Goal: Task Accomplishment & Management: Use online tool/utility

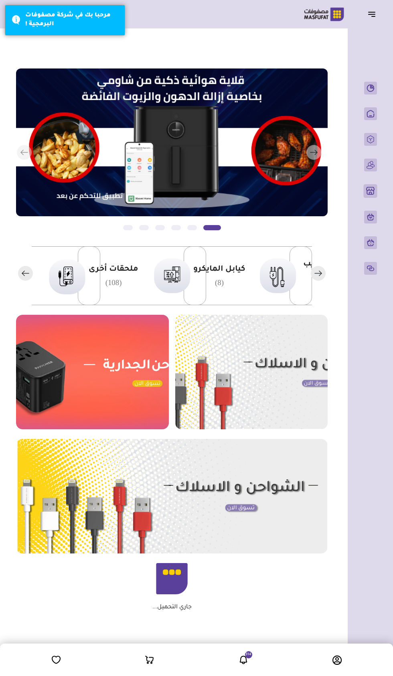
scroll to position [0, -184]
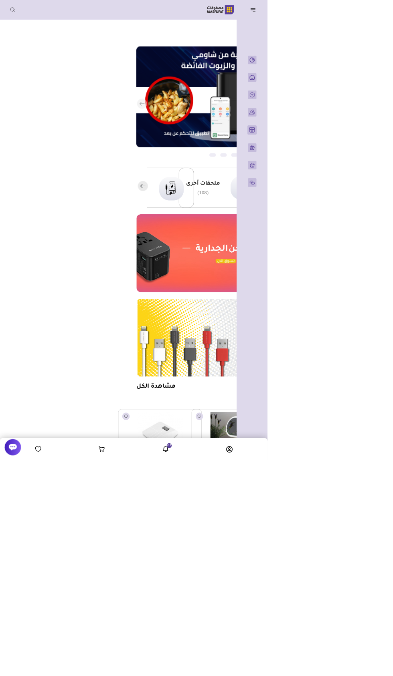
click at [369, 23] on header "باب الخير رقم المتجر : 1079" at bounding box center [196, 14] width 393 height 28
click at [371, 14] on icon "button" at bounding box center [372, 14] width 10 height 10
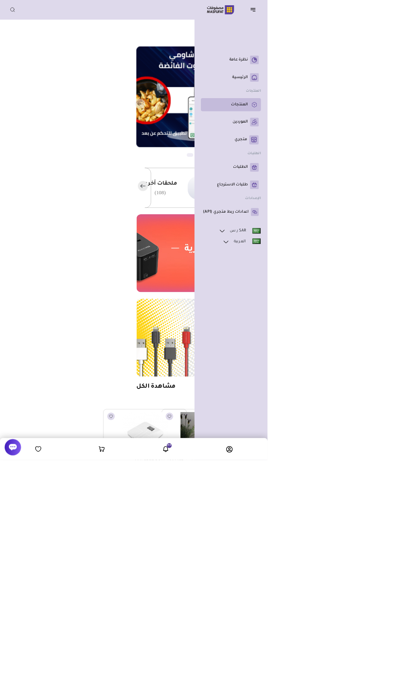
click at [346, 158] on p "المنتجات" at bounding box center [351, 154] width 24 height 8
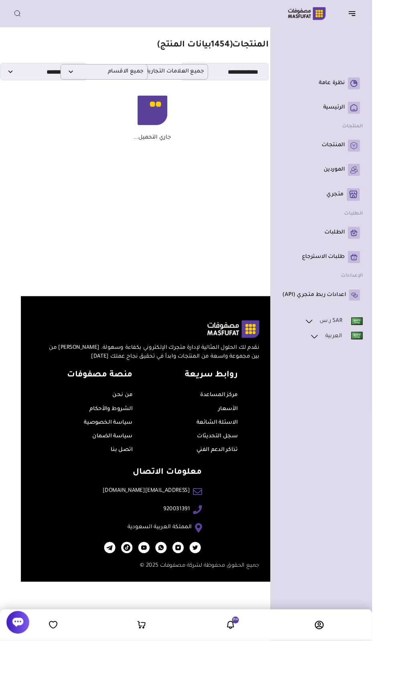
scroll to position [0, -33]
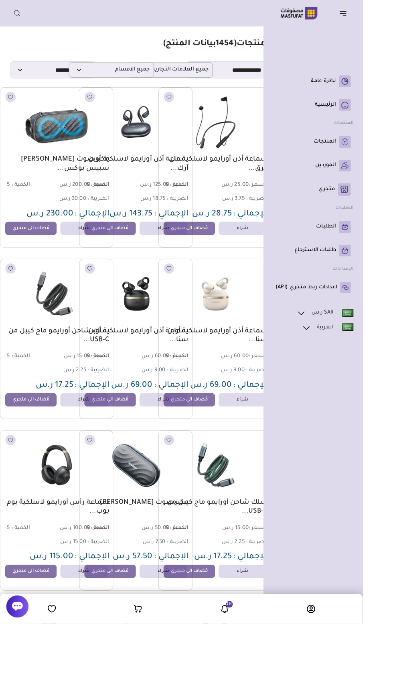
click at [361, 26] on header "باب الخير رقم المتجر : 1079" at bounding box center [196, 14] width 393 height 28
click at [373, 18] on icon "button" at bounding box center [372, 14] width 10 height 10
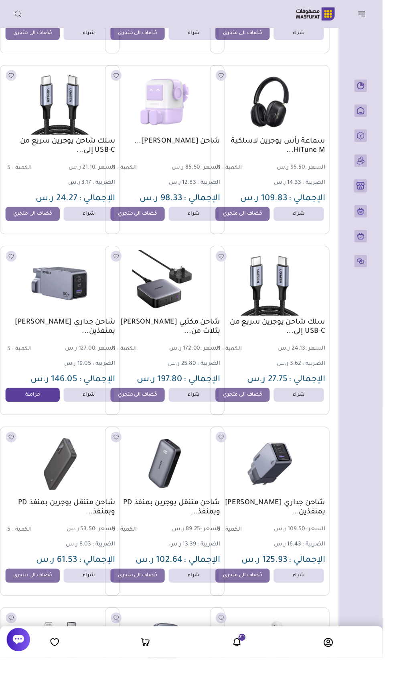
scroll to position [3928, -11]
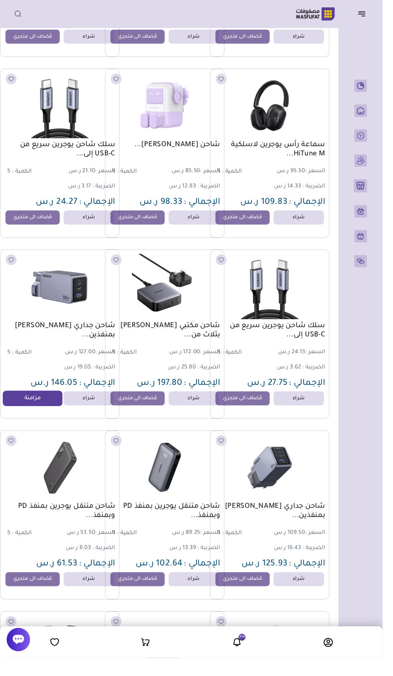
click at [35, 412] on link "مزامنة" at bounding box center [33, 409] width 61 height 16
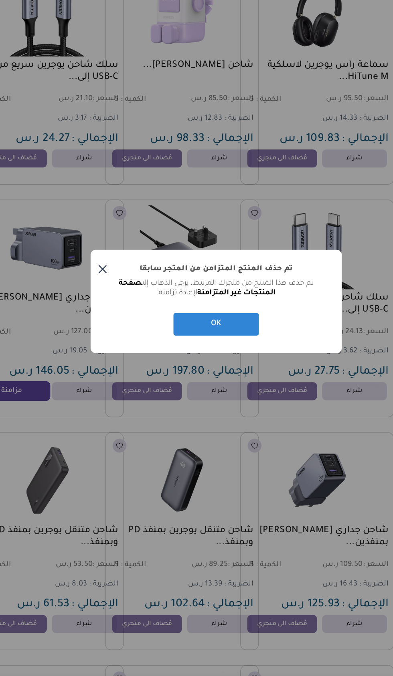
scroll to position [3928, -11]
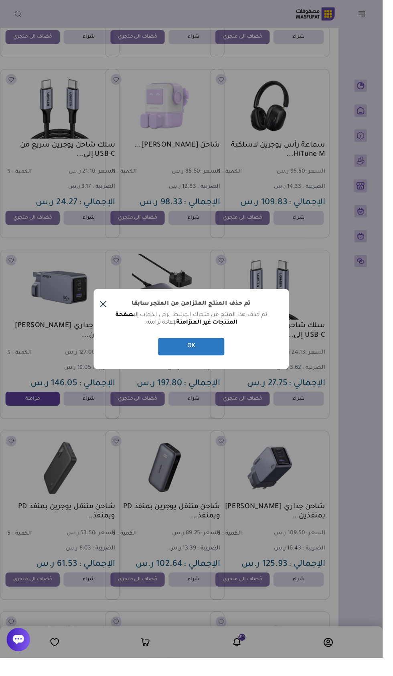
click at [211, 365] on button "OK" at bounding box center [196, 356] width 68 height 18
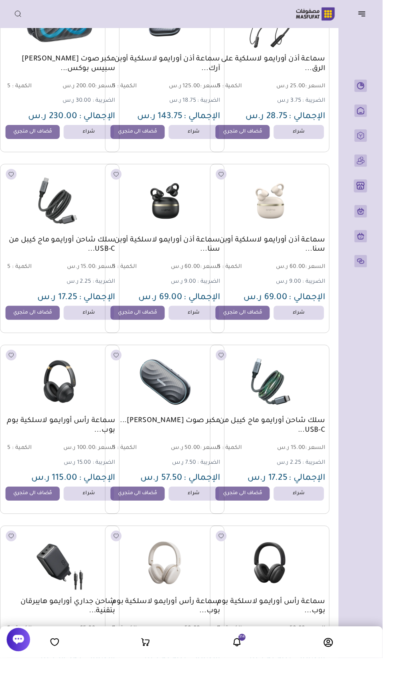
scroll to position [0, -11]
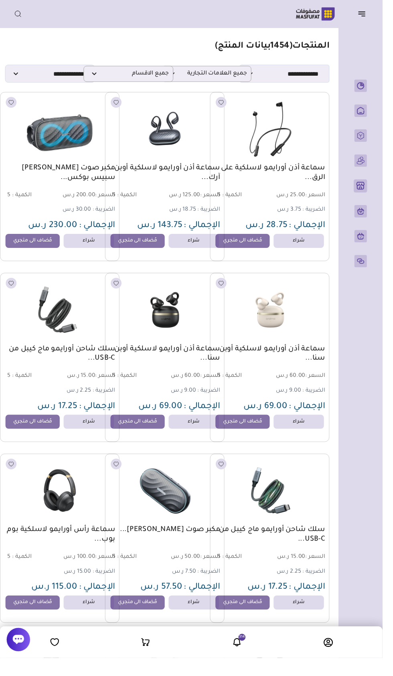
click at [374, 26] on header "باب الخير رقم المتجر : 1079" at bounding box center [196, 14] width 393 height 28
click at [387, 14] on header "باب الخير رقم المتجر : 1079" at bounding box center [196, 14] width 393 height 28
click at [371, 20] on button "button" at bounding box center [373, 13] width 25 height 15
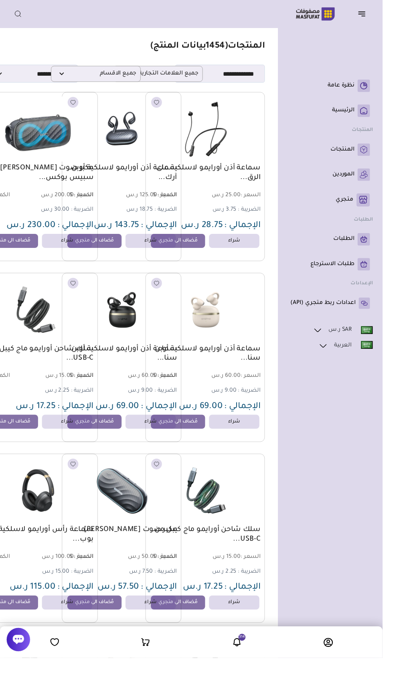
scroll to position [0, -33]
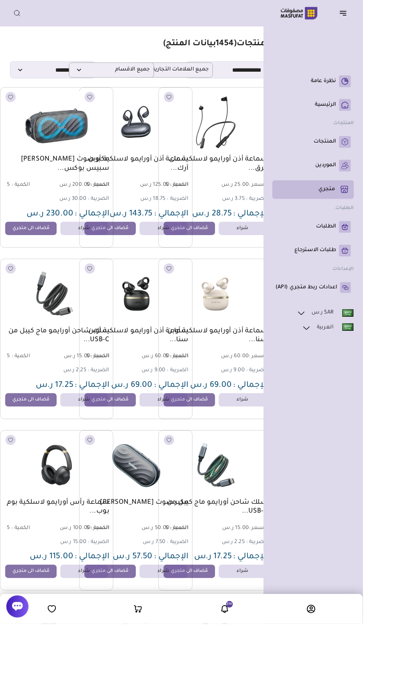
click at [365, 212] on link "متجري ( 0 )" at bounding box center [339, 206] width 82 height 14
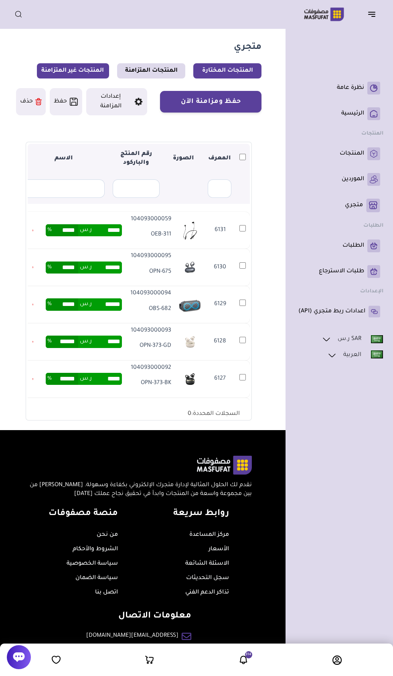
click at [62, 71] on link "المنتجات غير المتزامنة" at bounding box center [73, 70] width 72 height 15
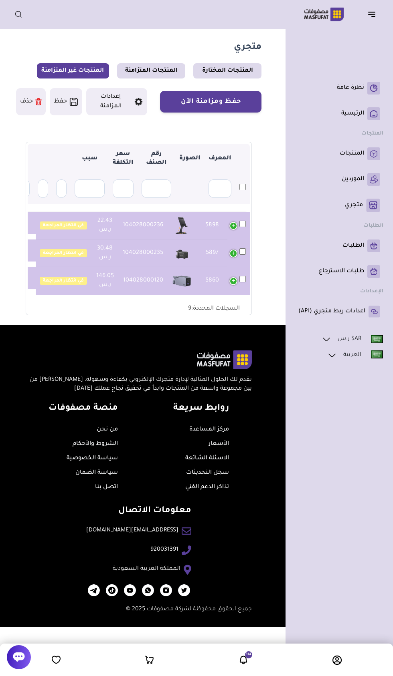
click at [26, 99] on button "حذف" at bounding box center [31, 101] width 30 height 27
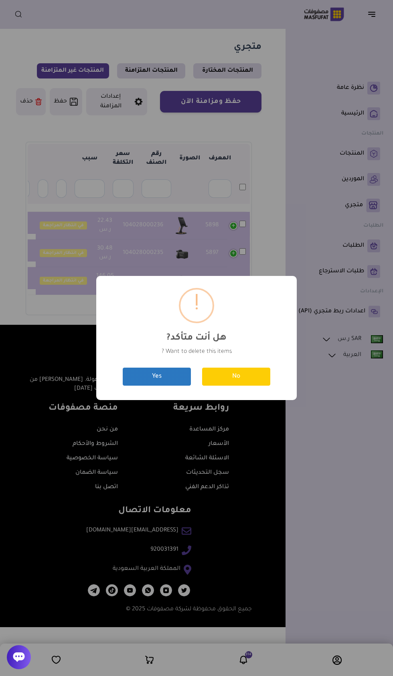
click at [164, 375] on button "Yes" at bounding box center [157, 377] width 68 height 18
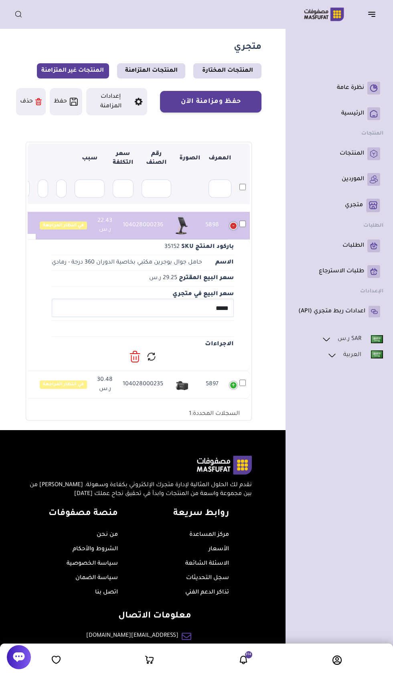
click at [136, 359] on icon at bounding box center [134, 357] width 11 height 12
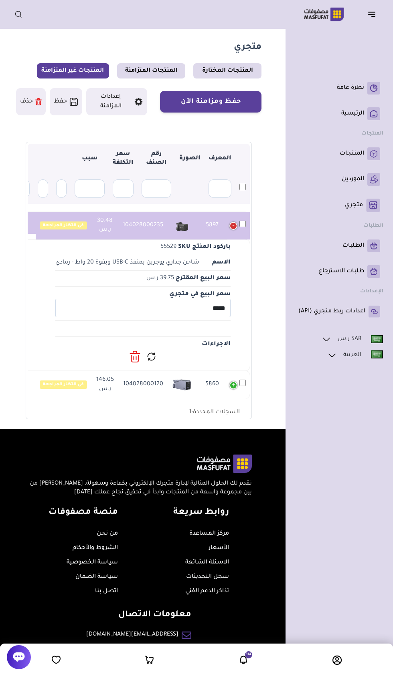
click at [133, 358] on icon at bounding box center [133, 358] width 0 height 3
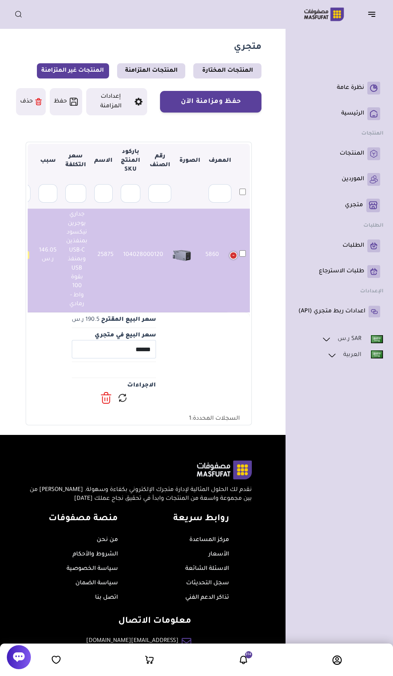
scroll to position [13, 0]
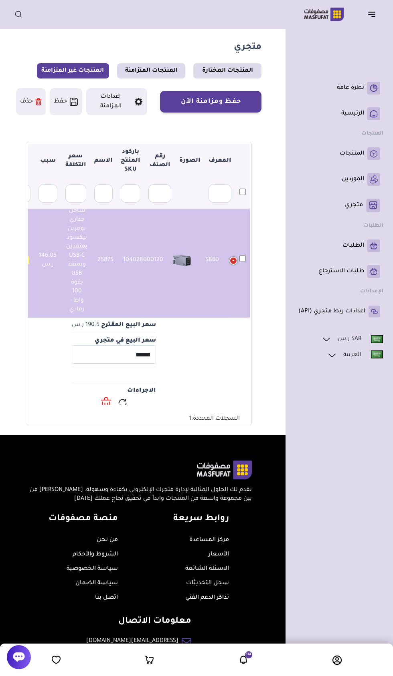
click at [105, 403] on icon at bounding box center [105, 404] width 0 height 3
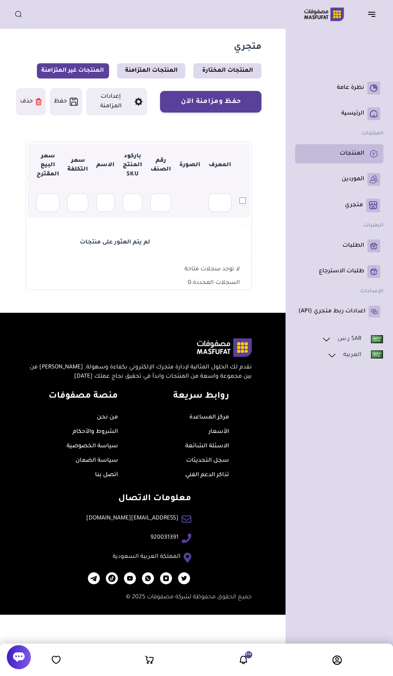
click at [362, 153] on p "المنتجات" at bounding box center [351, 154] width 24 height 8
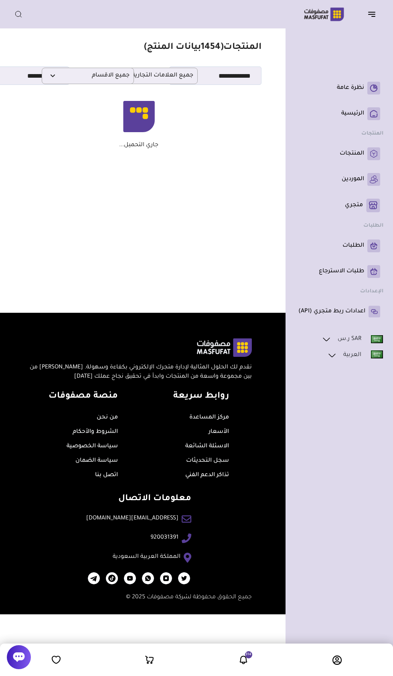
scroll to position [0, -22]
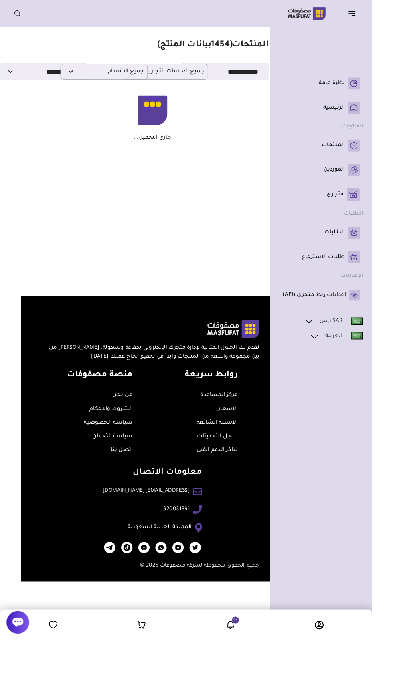
click at [367, 20] on button "button" at bounding box center [373, 13] width 25 height 15
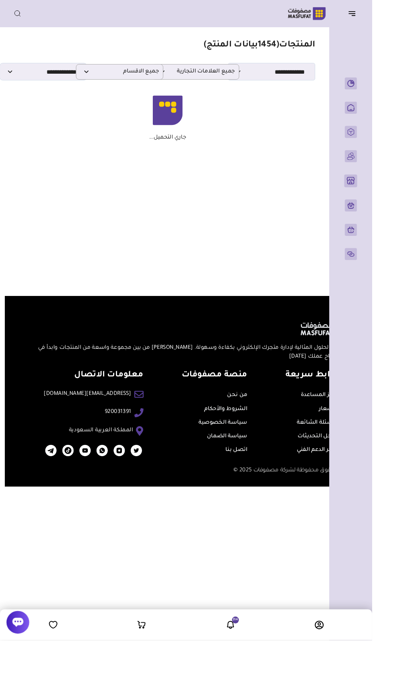
scroll to position [0, -5]
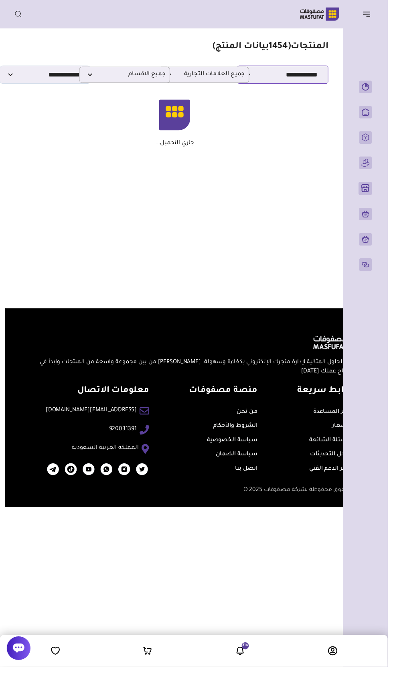
click at [312, 75] on select "**********" at bounding box center [286, 76] width 92 height 18
select select "*"
click at [240, 67] on select "**********" at bounding box center [286, 76] width 92 height 18
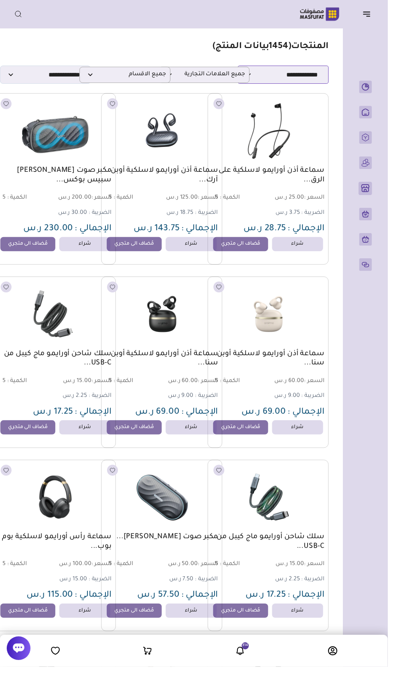
scroll to position [0, -11]
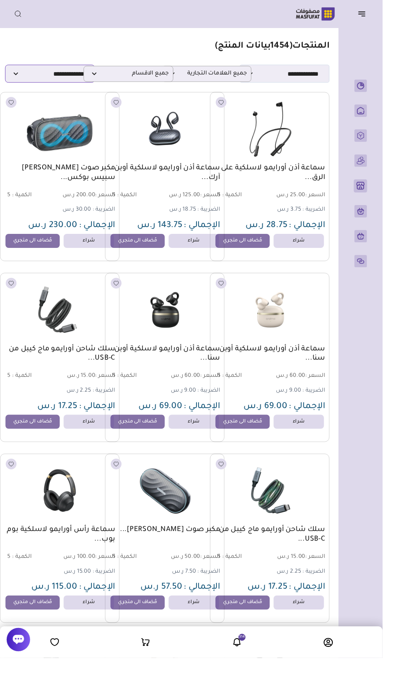
click at [50, 76] on select "**********" at bounding box center [51, 76] width 92 height 18
select select
click at [5, 67] on select "**********" at bounding box center [51, 76] width 92 height 18
click at [231, 76] on span "جميع العلامات التجارية" at bounding box center [211, 76] width 83 height 8
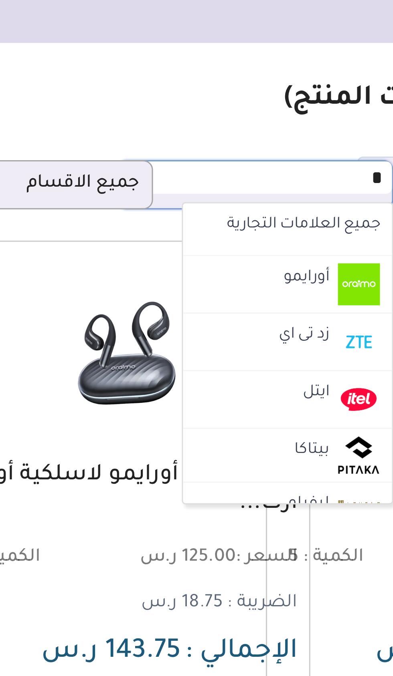
type input "**"
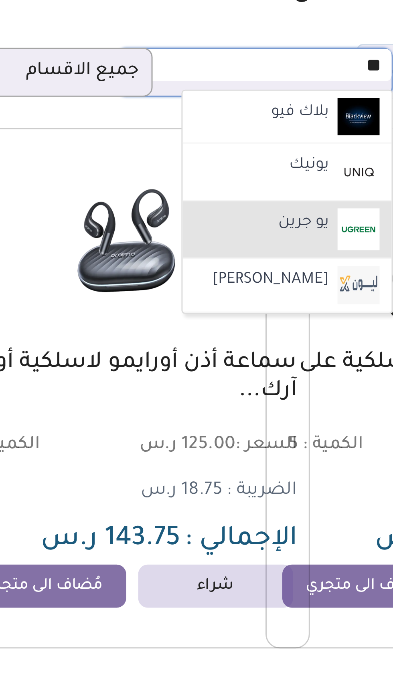
click at [229, 127] on label "يو جرين" at bounding box center [228, 126] width 19 height 10
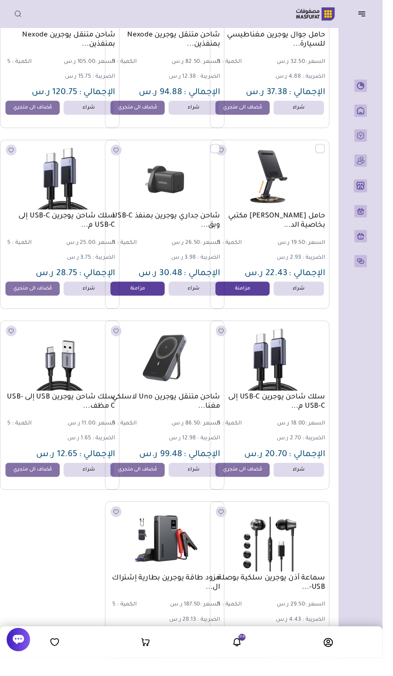
scroll to position [694, -11]
click at [149, 300] on link "مزامنة" at bounding box center [141, 298] width 61 height 16
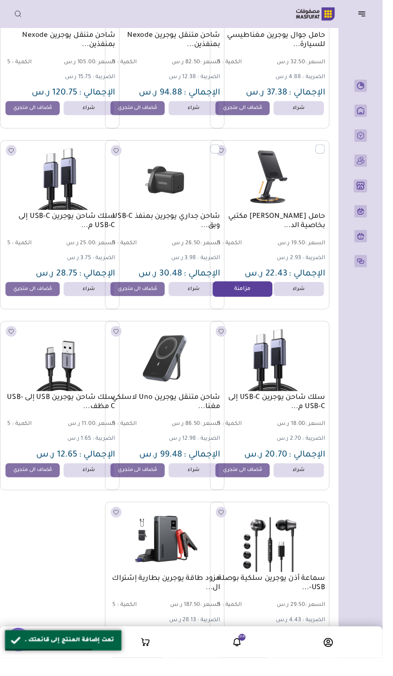
click at [258, 295] on link "مزامنة" at bounding box center [248, 298] width 61 height 16
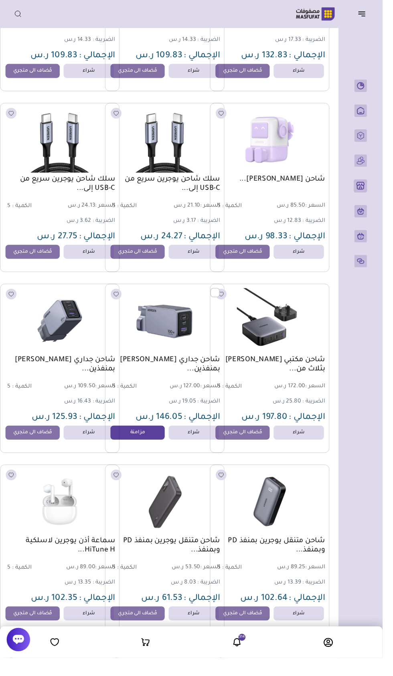
scroll to position [4080, -11]
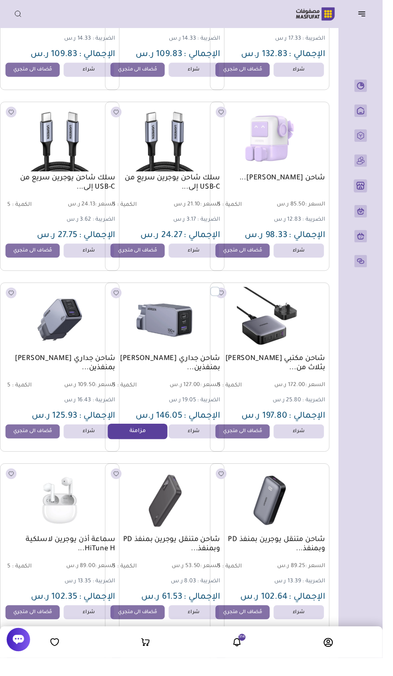
click at [145, 447] on link "مزامنة" at bounding box center [141, 443] width 61 height 16
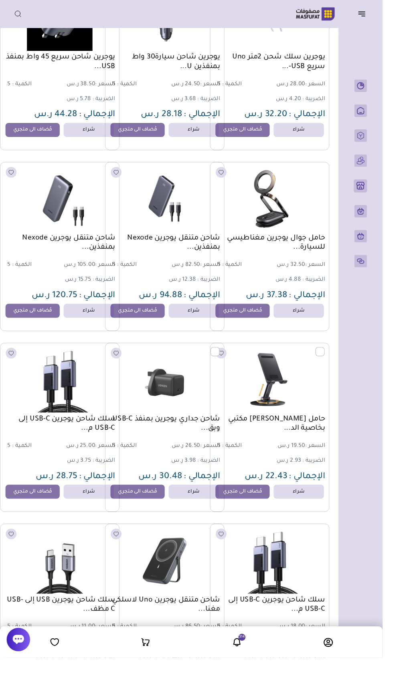
scroll to position [0, -11]
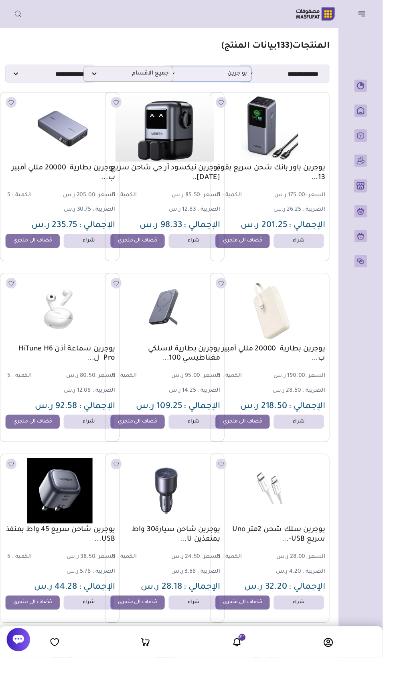
click at [255, 81] on p "يو جرين" at bounding box center [212, 76] width 92 height 16
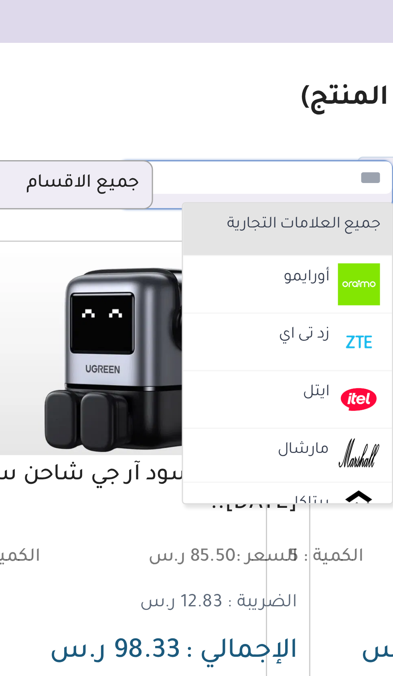
click at [233, 91] on label "جميع العلامات التجارية" at bounding box center [222, 90] width 65 height 10
select select "*"
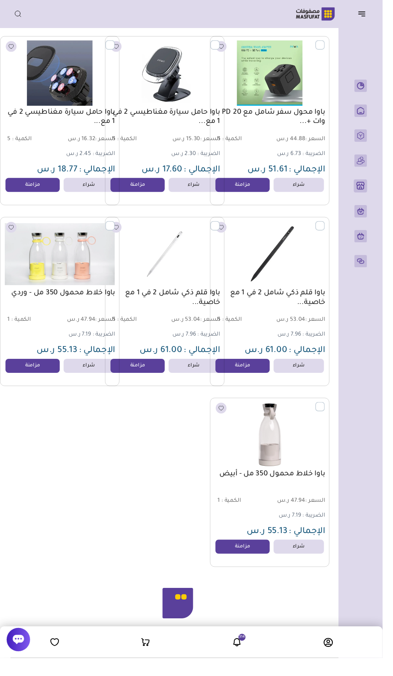
scroll to position [9550, -11]
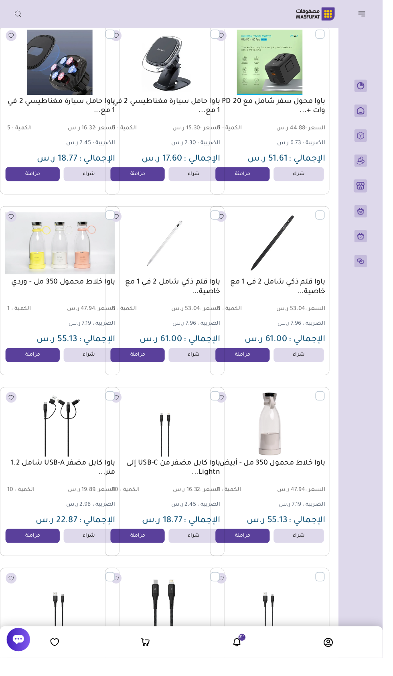
click at [375, 18] on icon "button" at bounding box center [372, 14] width 10 height 10
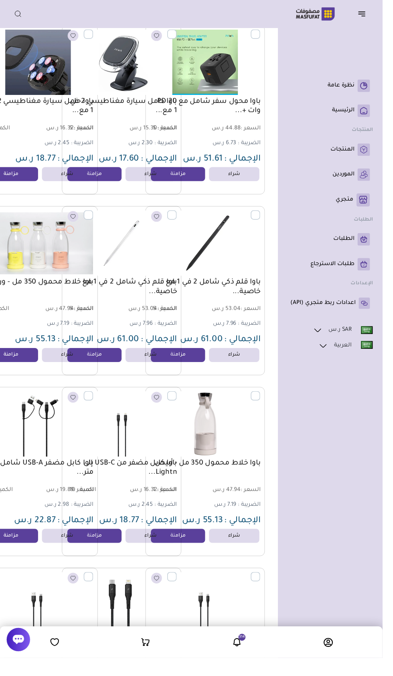
scroll to position [9550, -33]
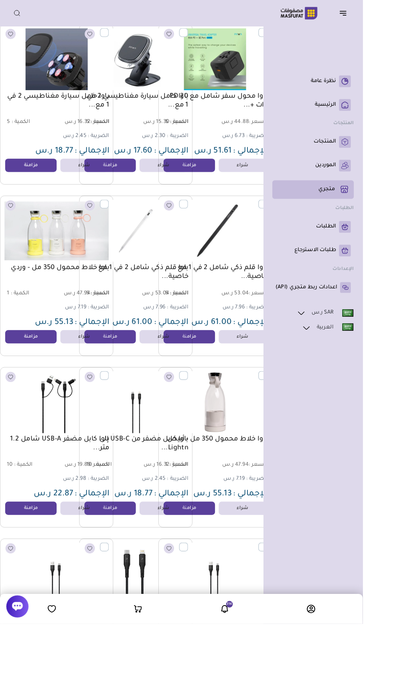
click at [366, 212] on rect at bounding box center [373, 206] width 14 height 14
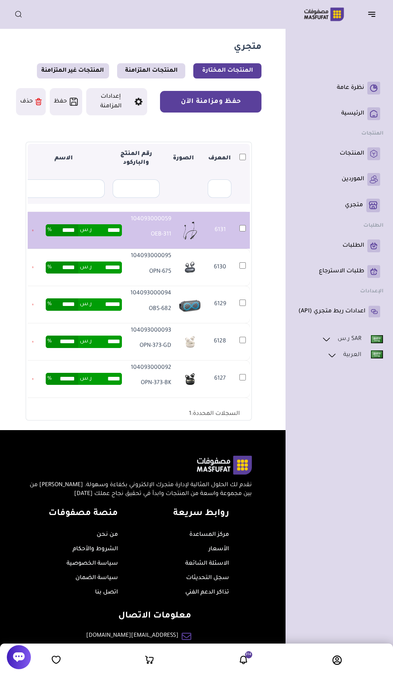
click at [241, 107] on button "حفظ ومزامنة الآن" at bounding box center [210, 102] width 101 height 22
